Goal: Information Seeking & Learning: Check status

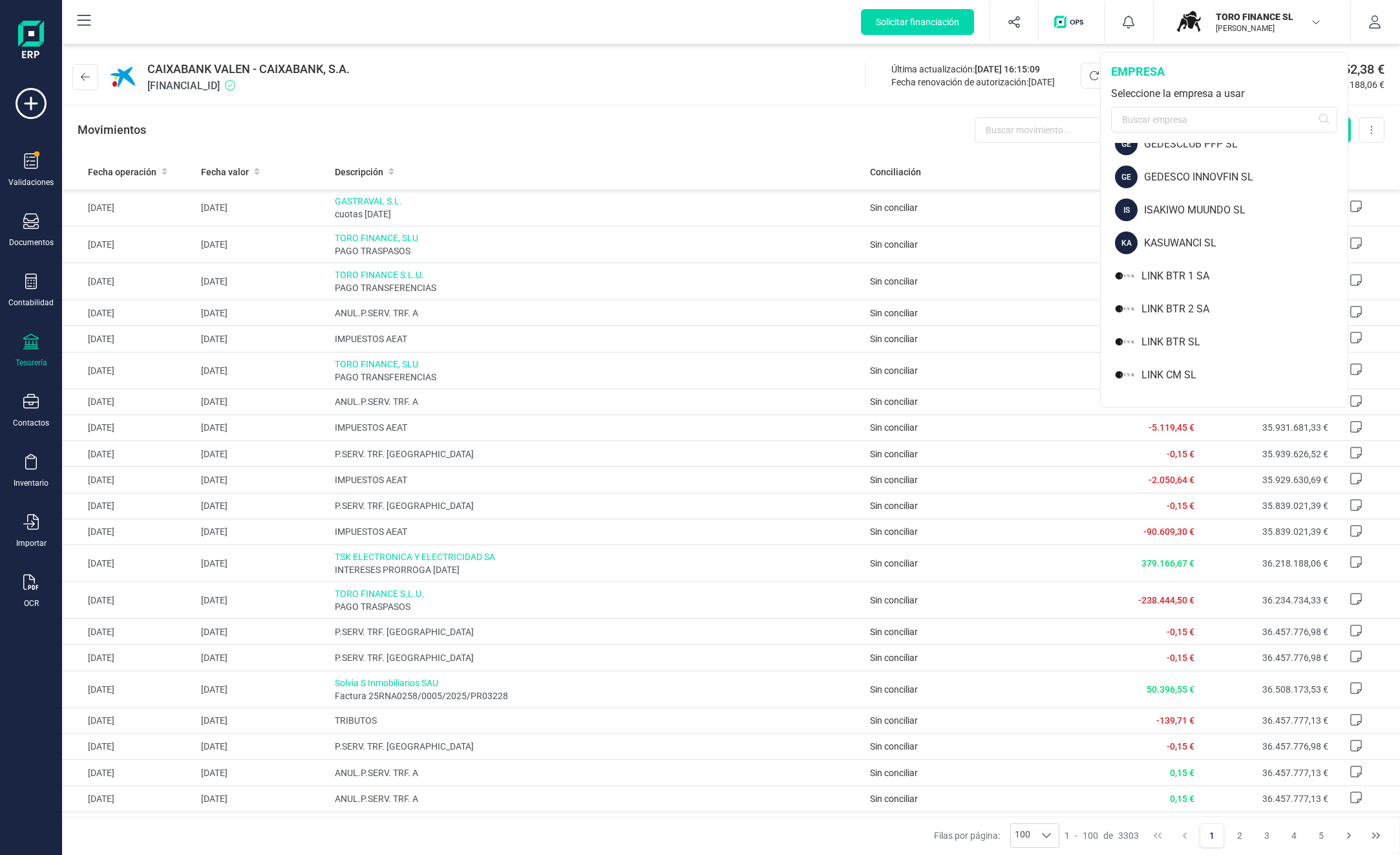
scroll to position [118, 0]
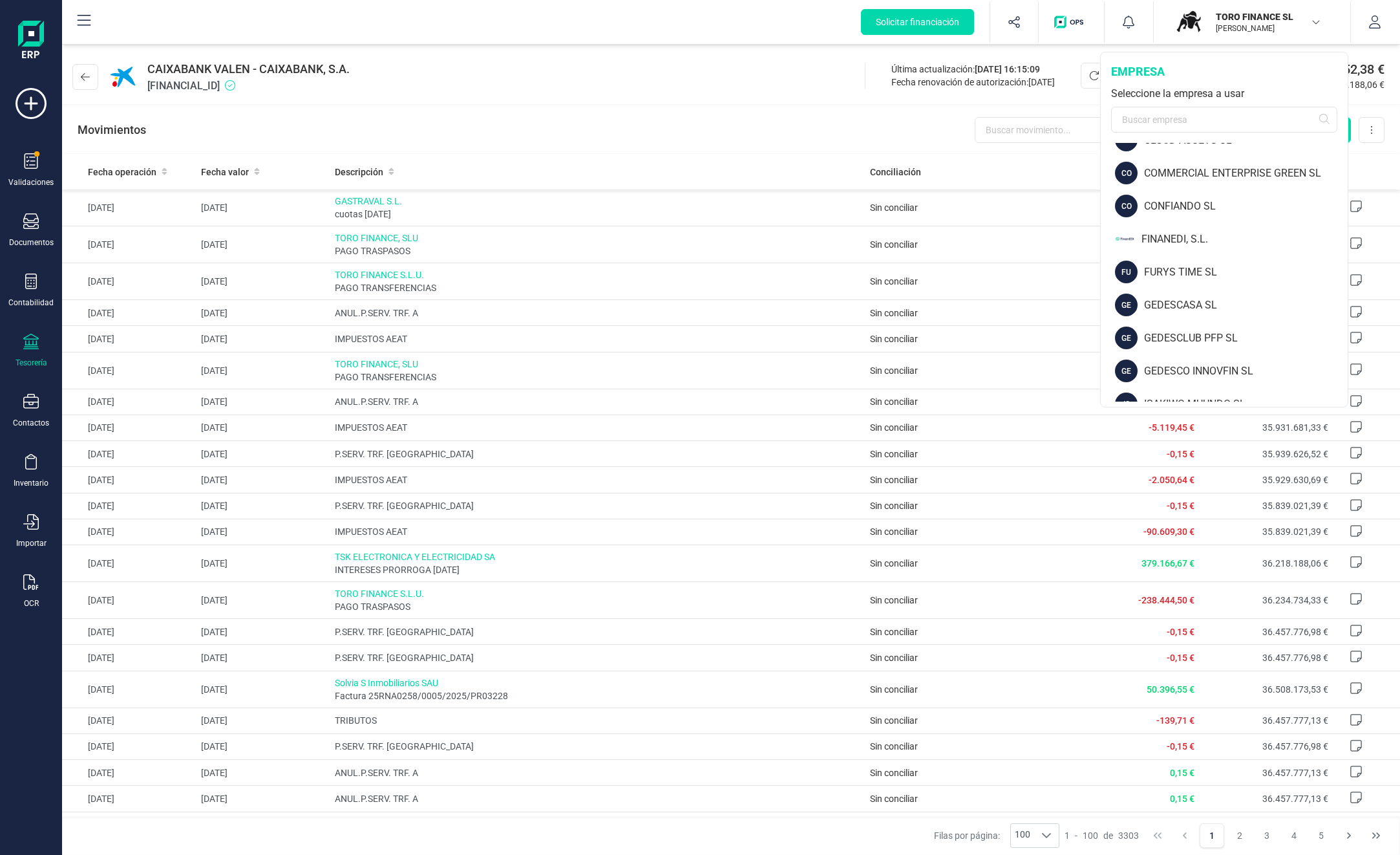
click at [1182, 240] on div "FINANEDI, S.L." at bounding box center [1244, 239] width 206 height 15
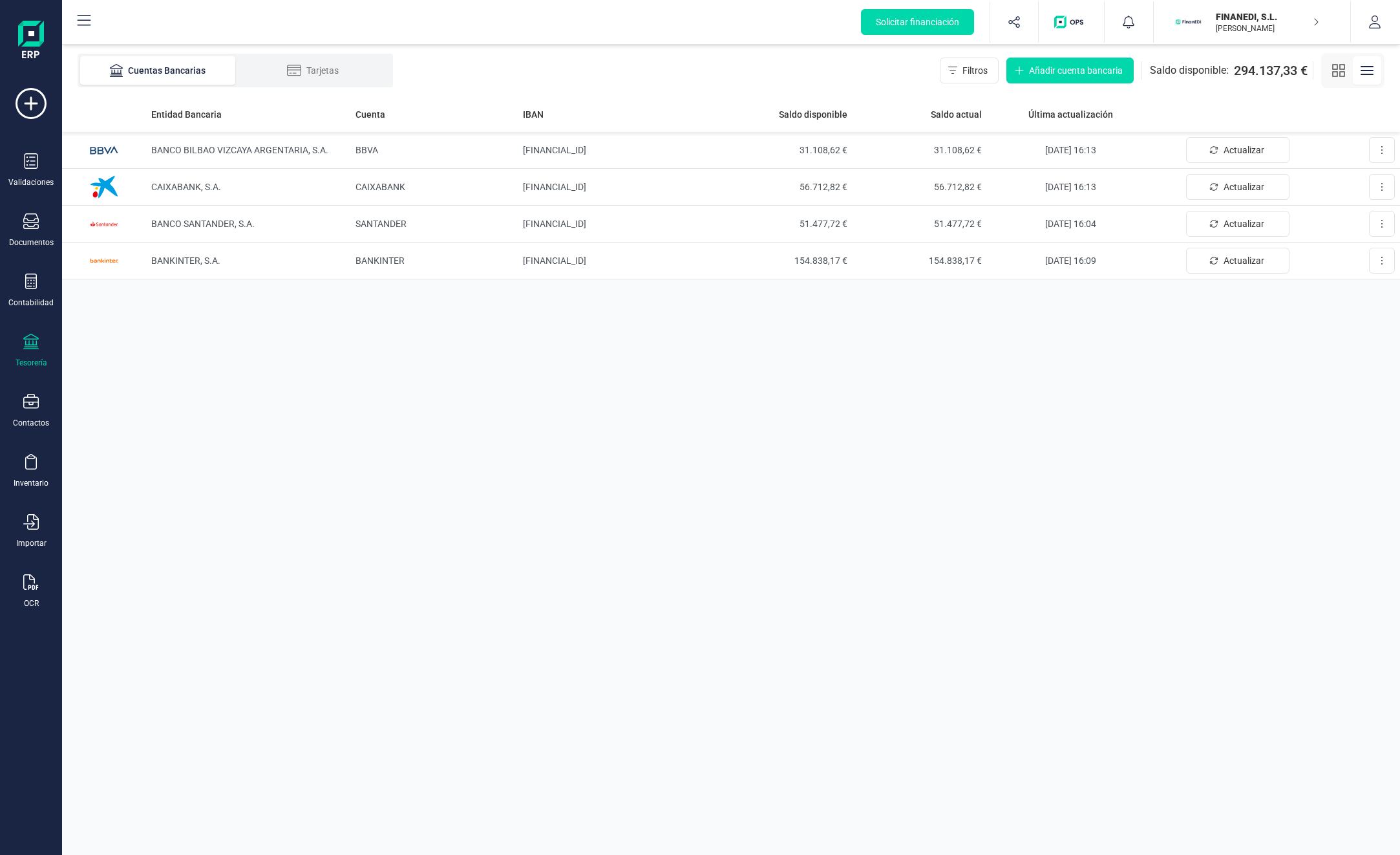
click at [583, 260] on td "[FINANCIAL_ID]" at bounding box center [619, 260] width 201 height 37
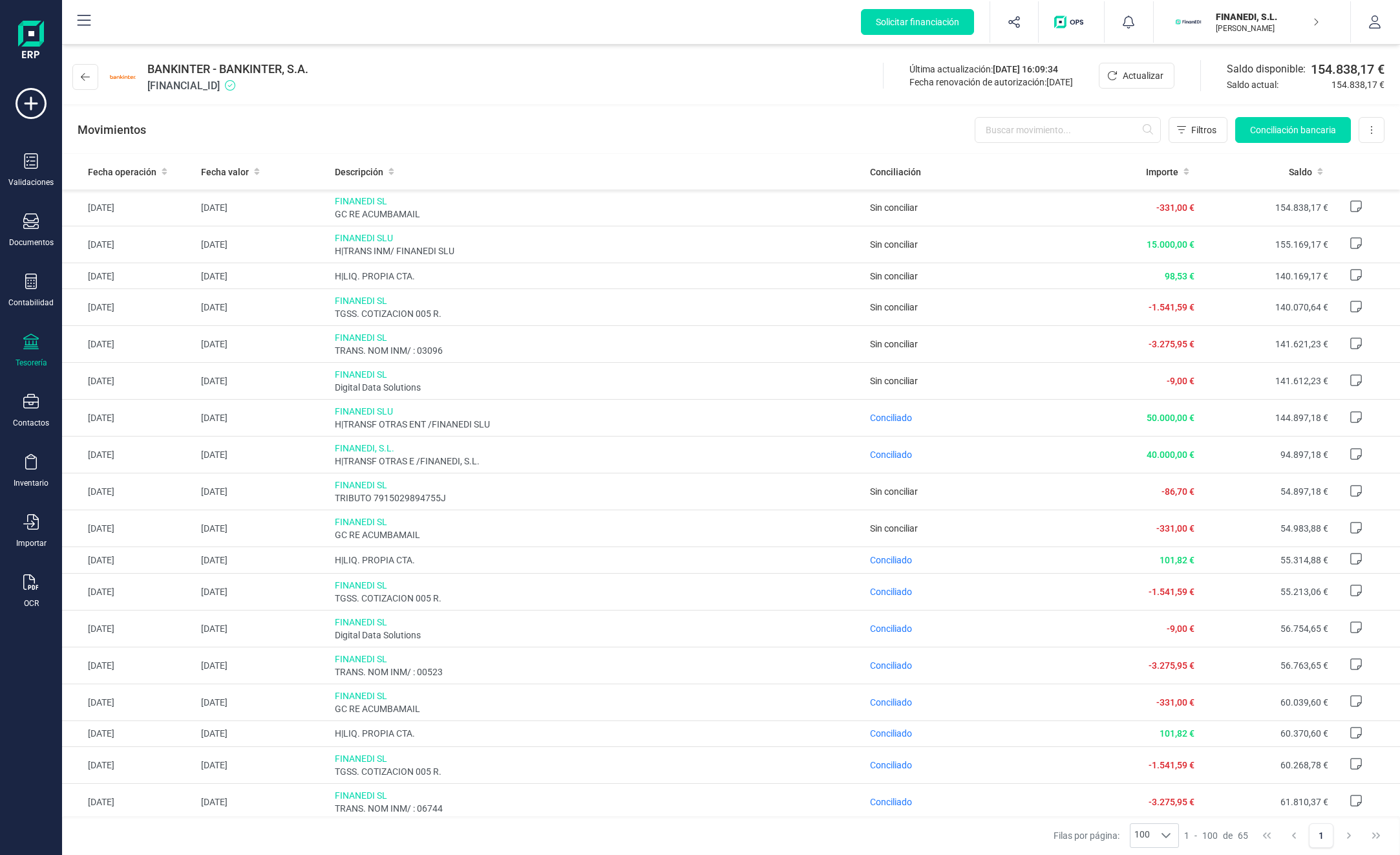
click at [90, 77] on button at bounding box center [85, 76] width 26 height 26
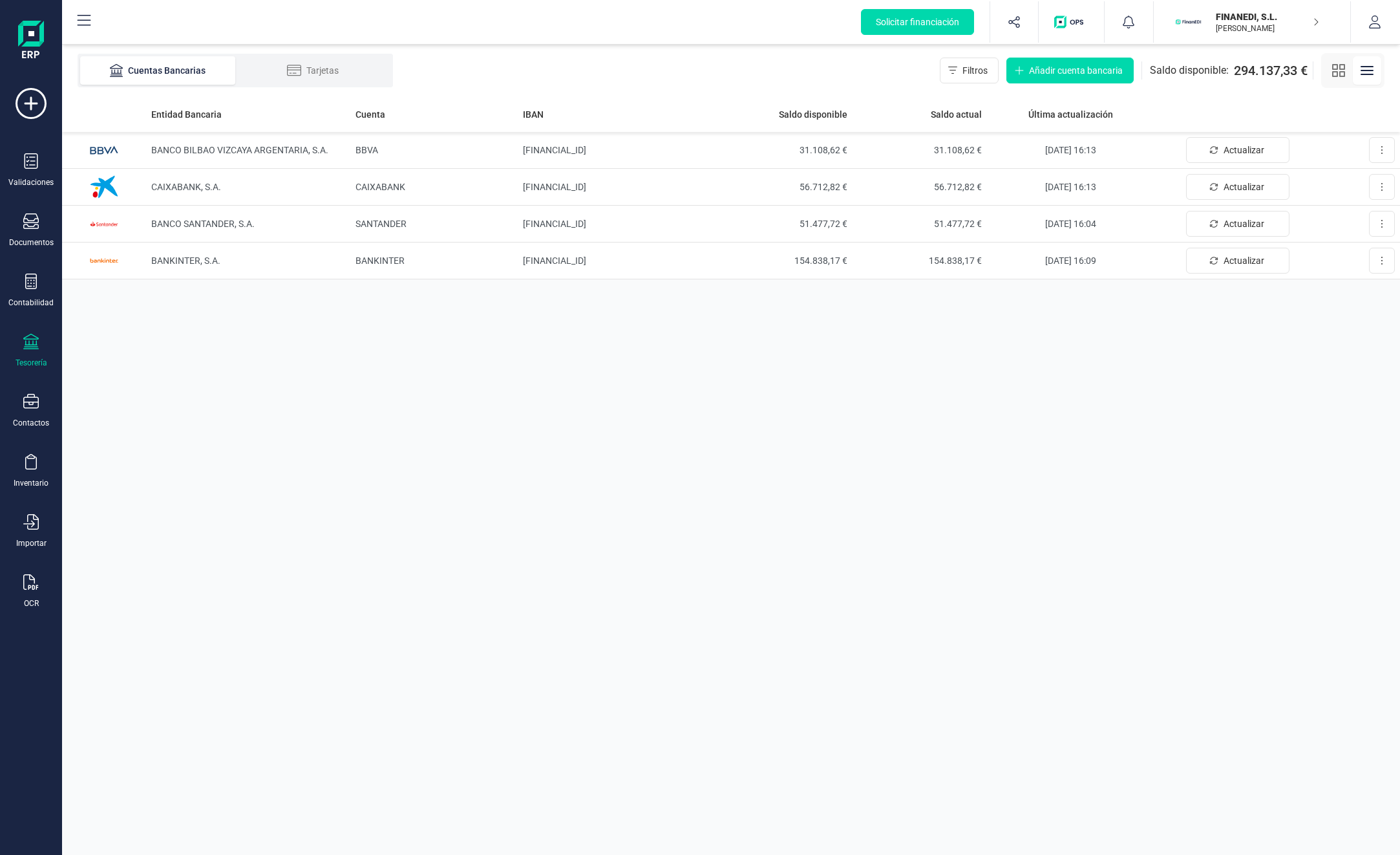
click at [820, 223] on span "51.477,72 €" at bounding box center [786, 224] width 124 height 13
click at [29, 345] on icon at bounding box center [31, 341] width 15 height 15
click at [160, 222] on span "Cuentas bancarias" at bounding box center [155, 220] width 114 height 15
click at [1231, 21] on p "FINANEDI, S.L." at bounding box center [1267, 17] width 103 height 13
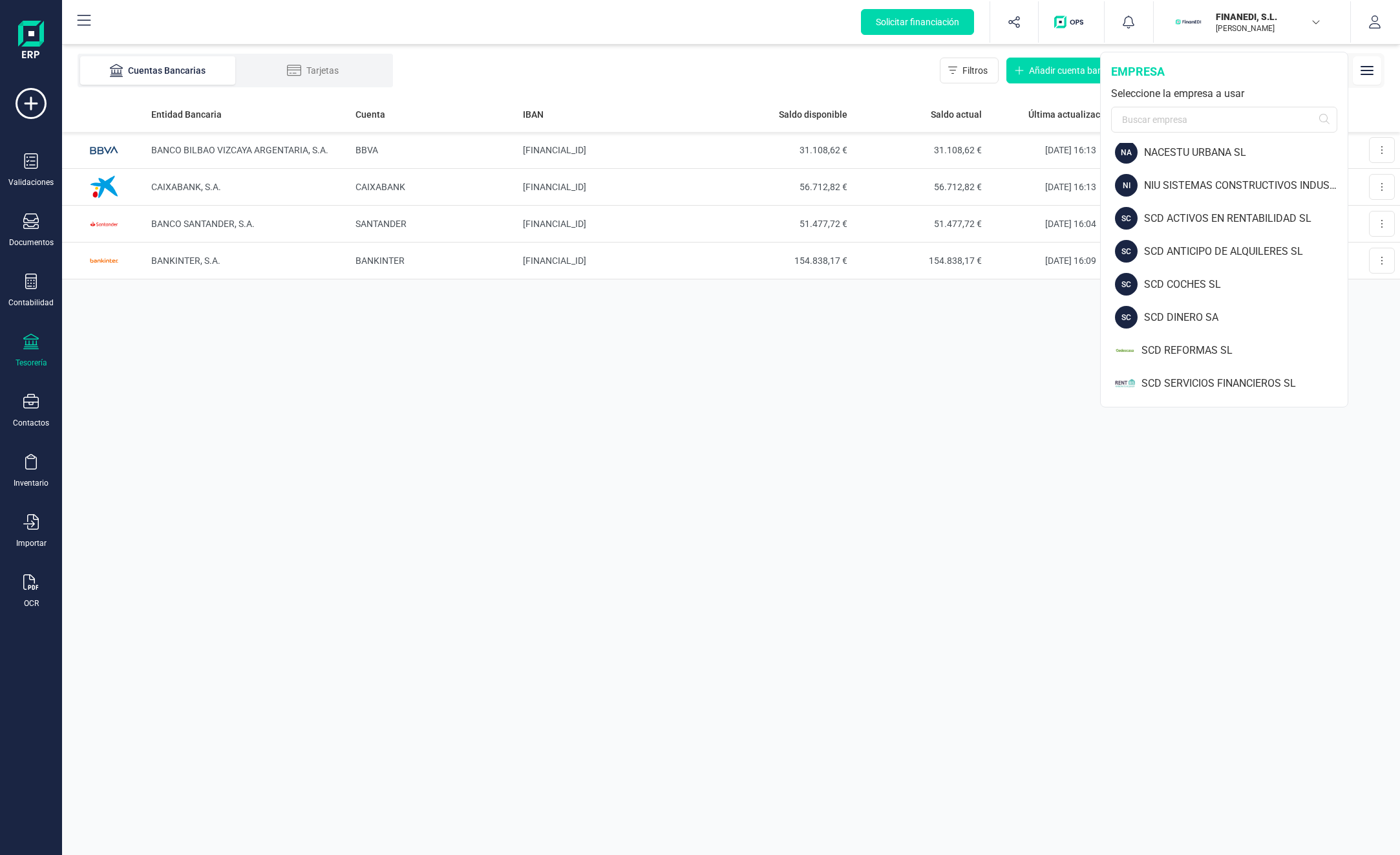
scroll to position [829, 0]
click at [1210, 357] on div "TORO FINANCE SL" at bounding box center [1244, 352] width 206 height 15
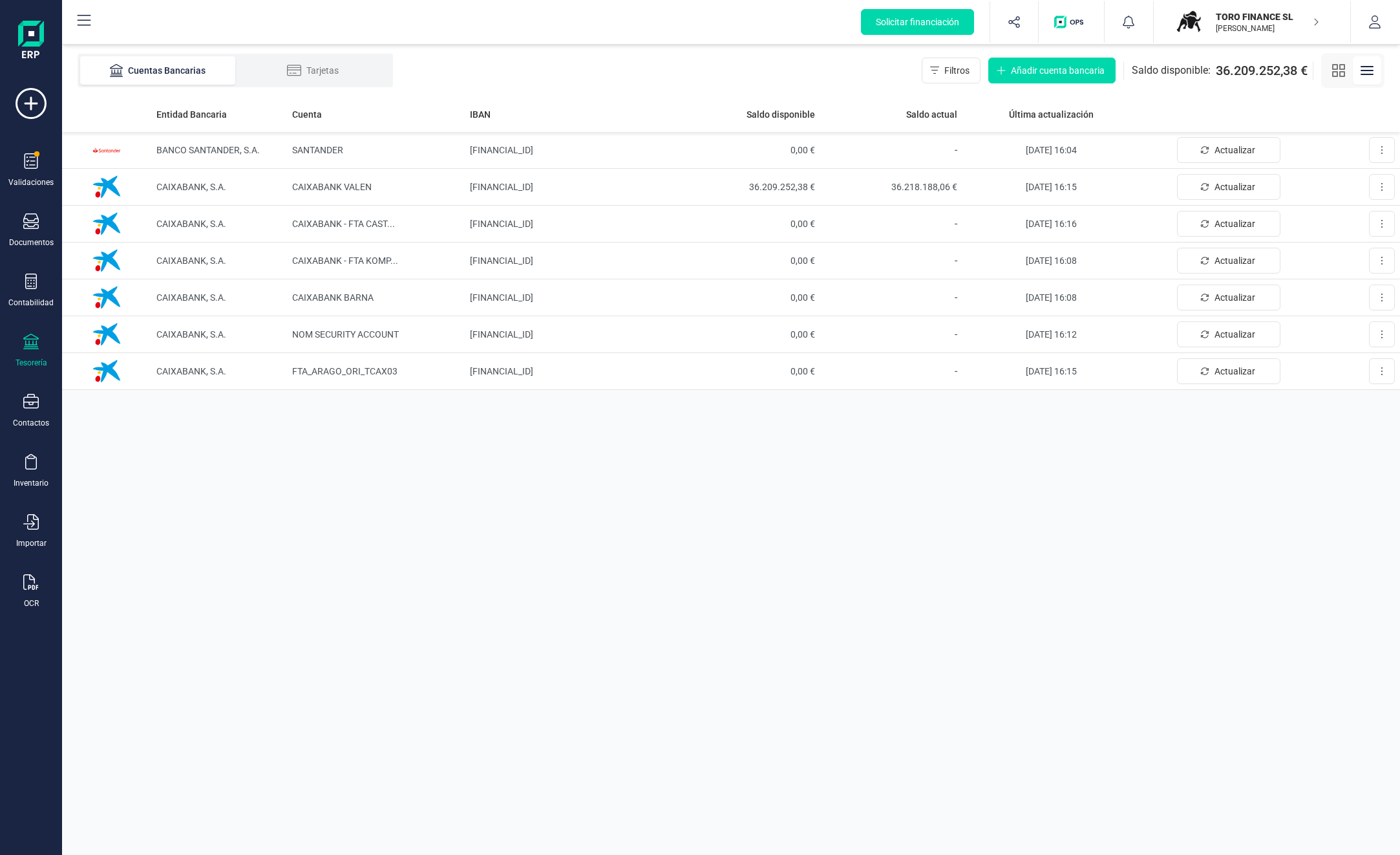
click at [547, 183] on td "[FINANCIAL_ID]" at bounding box center [571, 187] width 213 height 37
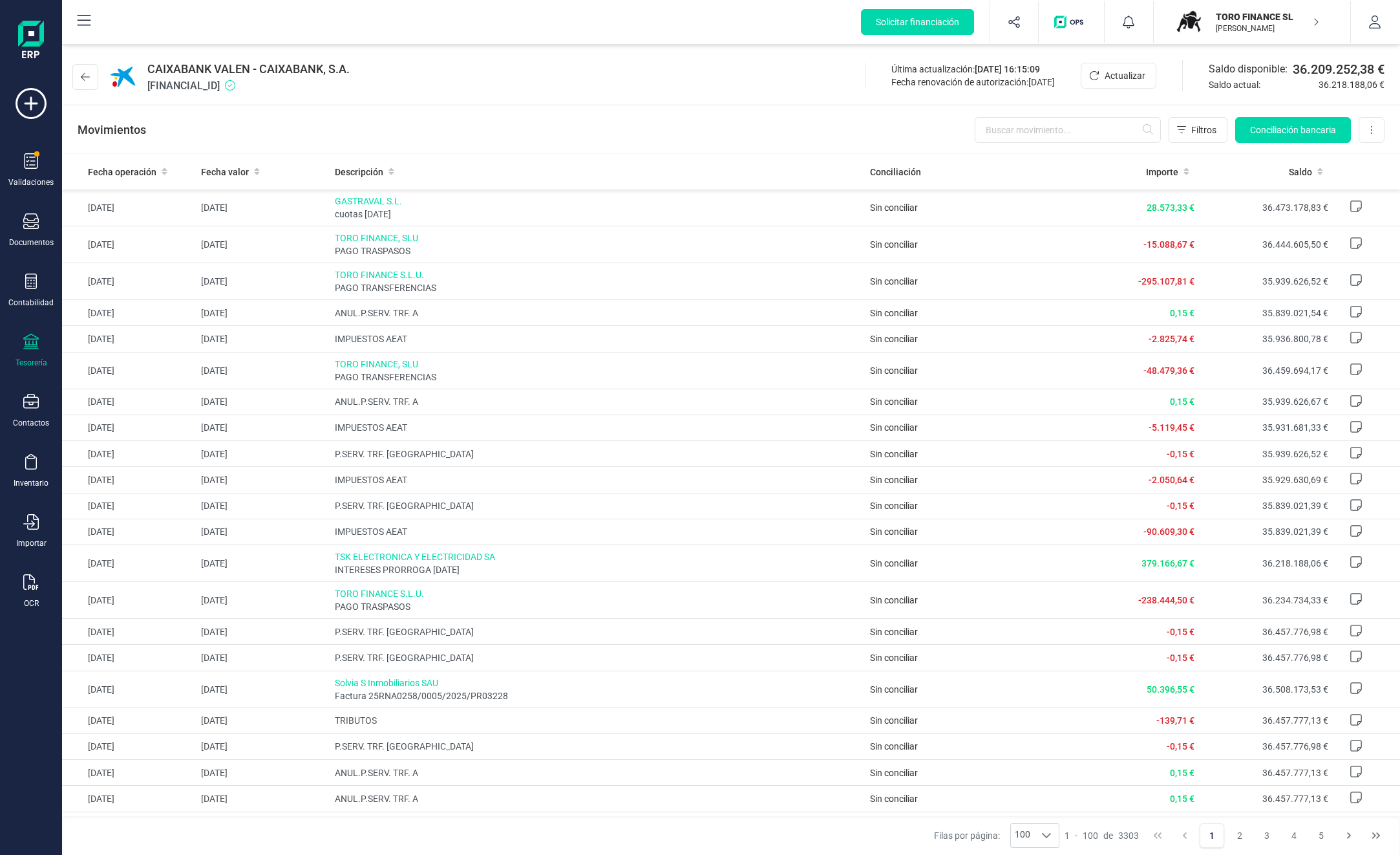
drag, startPoint x: 312, startPoint y: 94, endPoint x: 149, endPoint y: 76, distance: 164.0
click at [149, 76] on div "CAIXABANK VALEN - CAIXABANK, S.A. [FINANCIAL_ID] Última actualización: [DATE] 1…" at bounding box center [731, 74] width 1338 height 60
drag, startPoint x: 149, startPoint y: 76, endPoint x: 313, endPoint y: 103, distance: 166.2
click at [317, 105] on div "CAIXABANK VALEN - CAIXABANK, S.A. [FINANCIAL_ID] Última actualización: [DATE] 1…" at bounding box center [731, 99] width 1338 height 109
drag, startPoint x: 289, startPoint y: 88, endPoint x: 149, endPoint y: 70, distance: 141.2
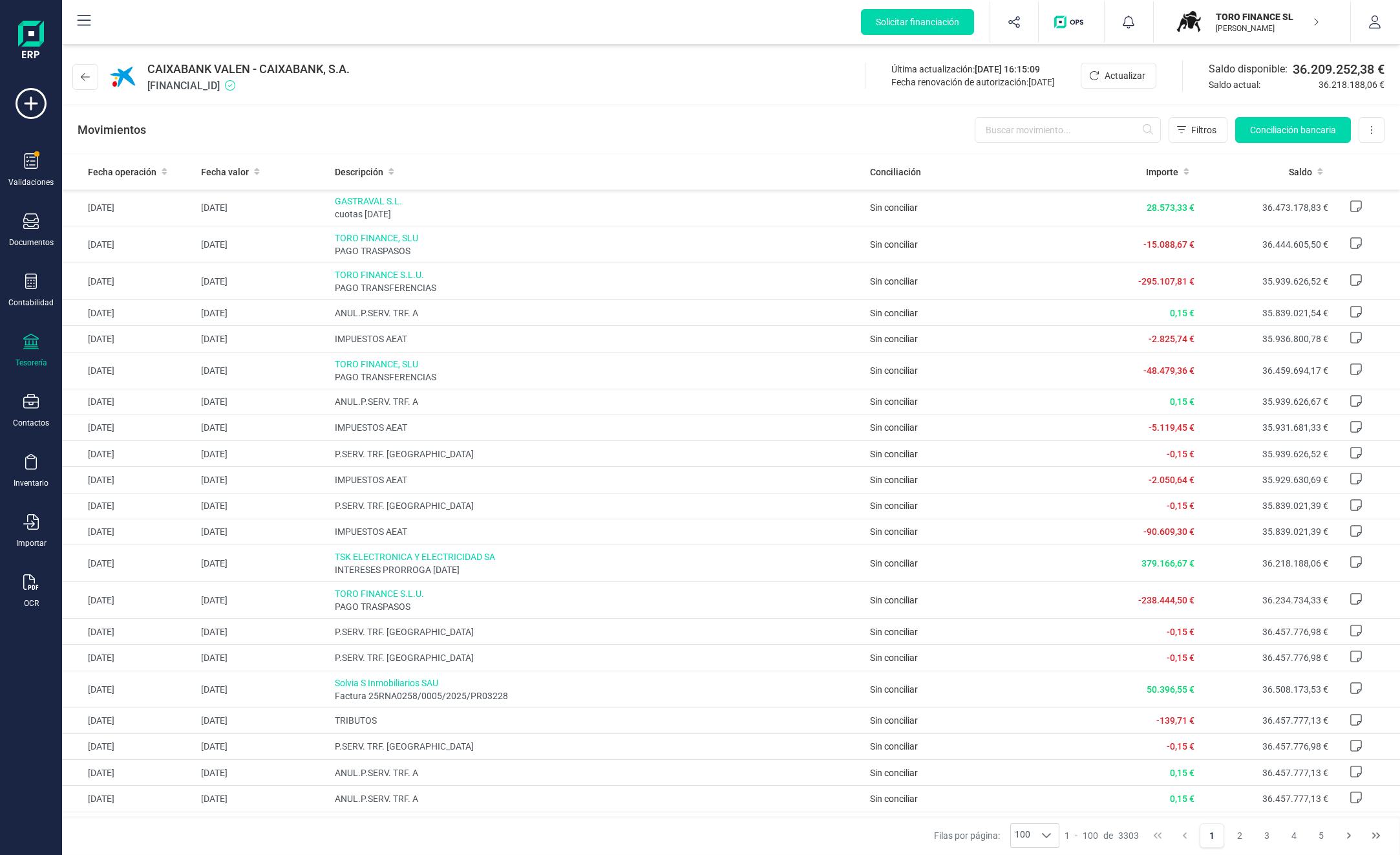
click at [149, 70] on div "CAIXABANK VALEN - CAIXABANK, S.A. [FINANCIAL_ID]" at bounding box center [248, 77] width 202 height 33
drag, startPoint x: 149, startPoint y: 70, endPoint x: 309, endPoint y: 119, distance: 167.3
click at [309, 119] on div "Movimientos Filtros Conciliación bancaria Descargar Excel Eliminar cuenta" at bounding box center [731, 130] width 1338 height 47
